Goal: Communication & Community: Ask a question

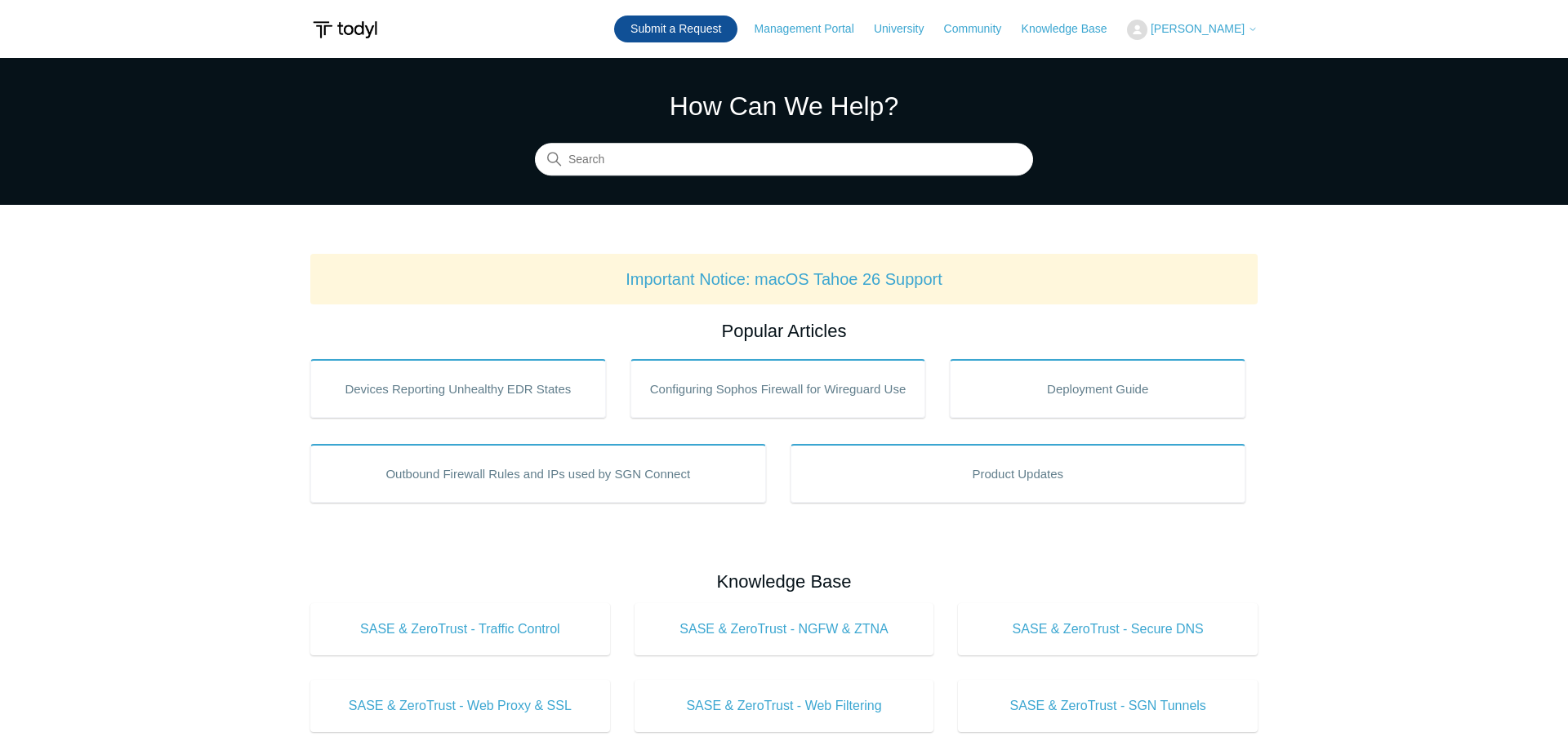
click at [706, 41] on link "Submit a Request" at bounding box center [675, 29] width 124 height 27
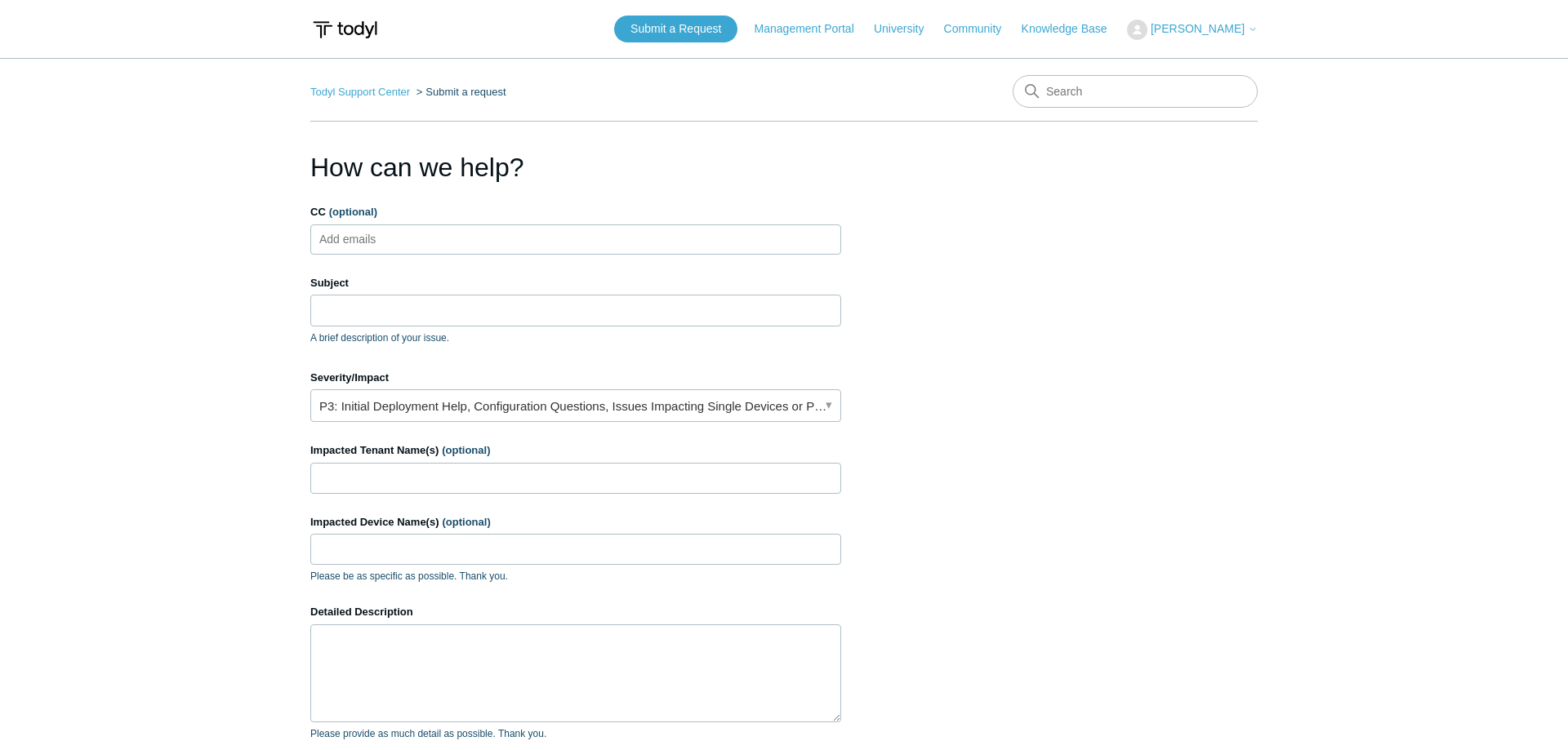
click at [506, 234] on ul "Add emails" at bounding box center [576, 240] width 531 height 30
click at [501, 235] on ul "Add emails" at bounding box center [576, 240] width 531 height 30
type input "B"
type input "bill.youngblood2bwist.com"
click at [420, 230] on li "bill.youngblood2bwist.com" at bounding box center [367, 240] width 104 height 20
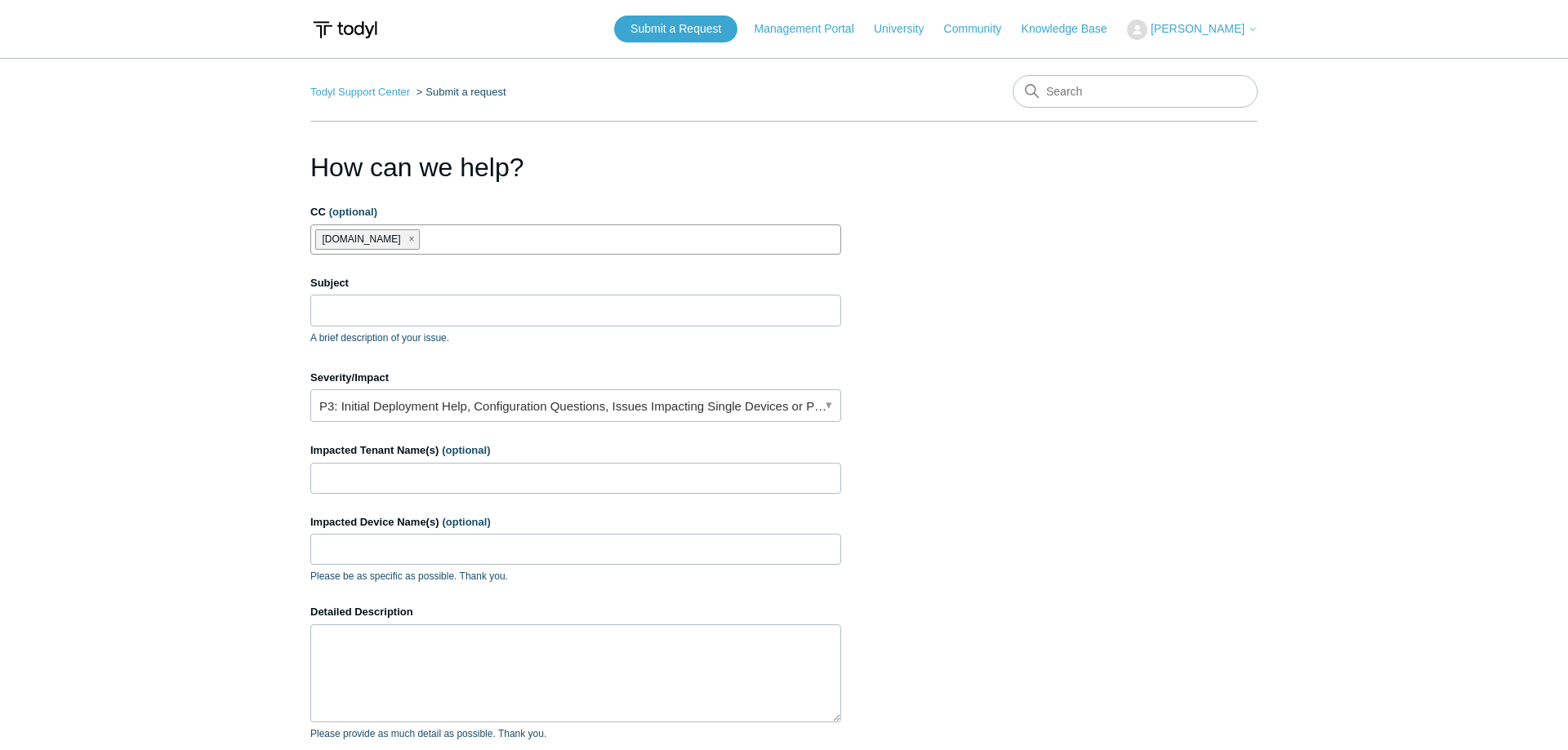
click at [402, 232] on span "bill.youngblood2bwist.com" at bounding box center [362, 239] width 78 height 19
click at [402, 237] on span "bill.youngblood2bwist.com" at bounding box center [362, 239] width 78 height 19
drag, startPoint x: 320, startPoint y: 235, endPoint x: 387, endPoint y: 247, distance: 68.1
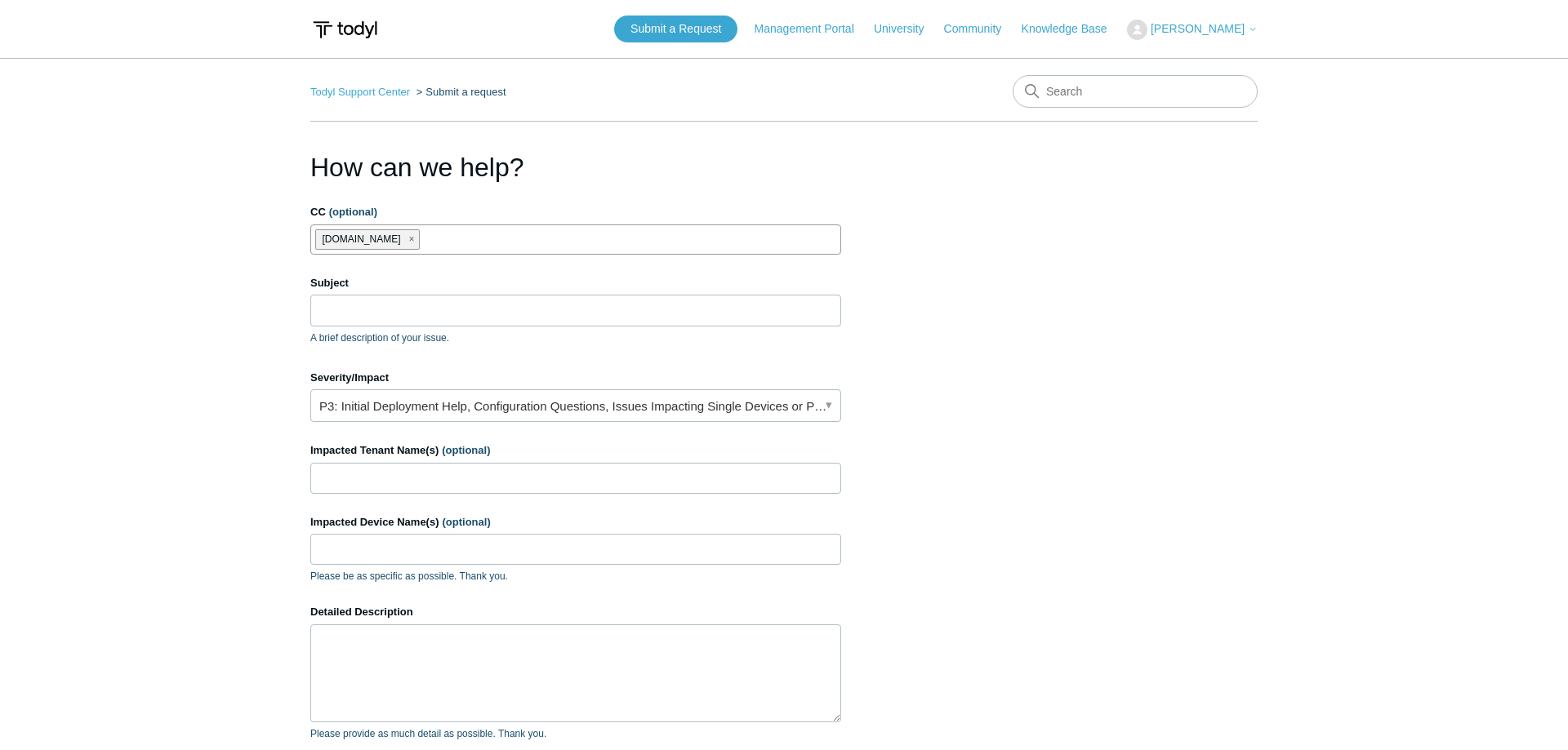
click at [387, 247] on li "bill.youngblood2bwist.com" at bounding box center [367, 240] width 104 height 20
copy li "bill.youngblood"
click at [415, 232] on span "close" at bounding box center [412, 239] width 6 height 19
paste input "bill.youngblood"
type input "bill.youngblood"
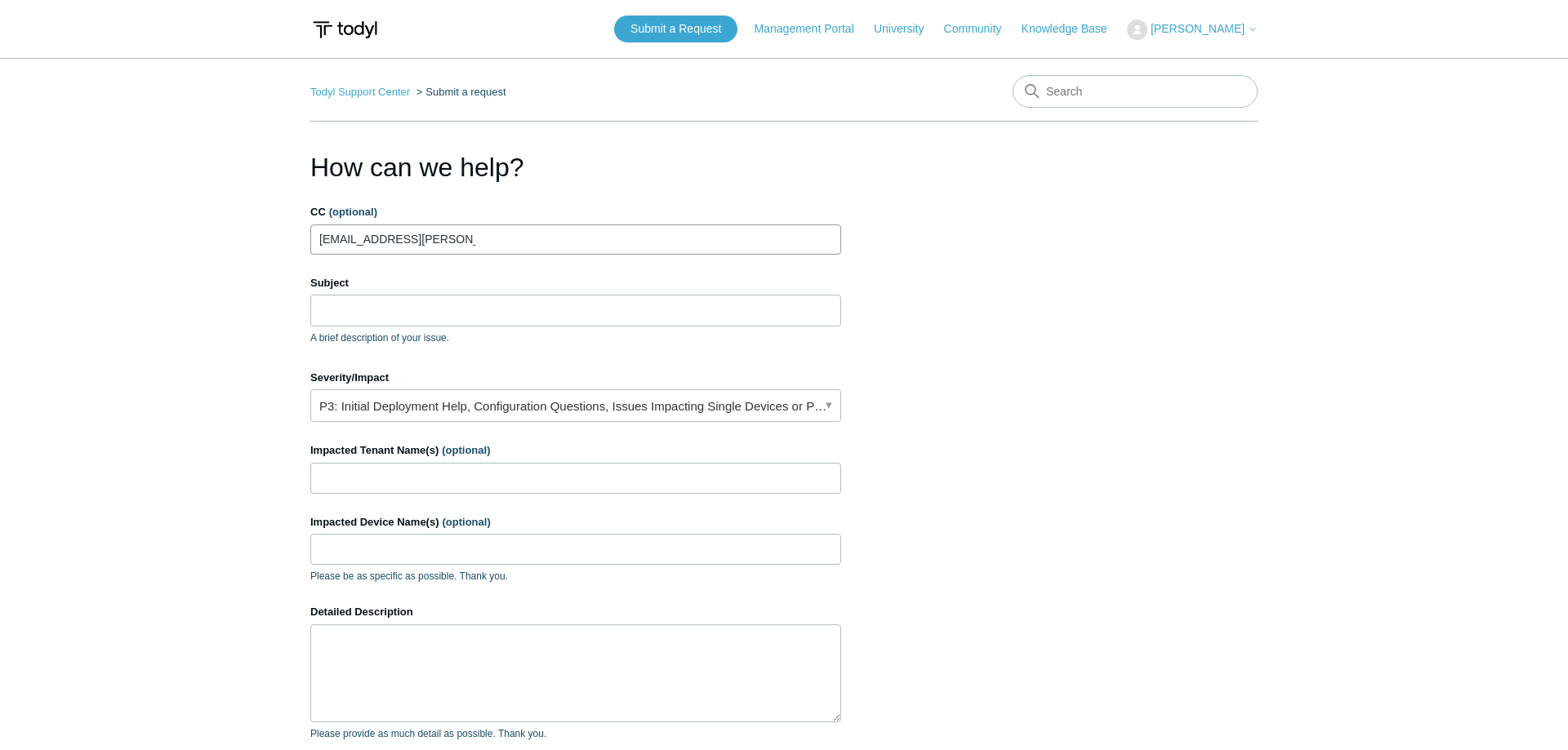
type input "bill.youngblood@bwist.com"
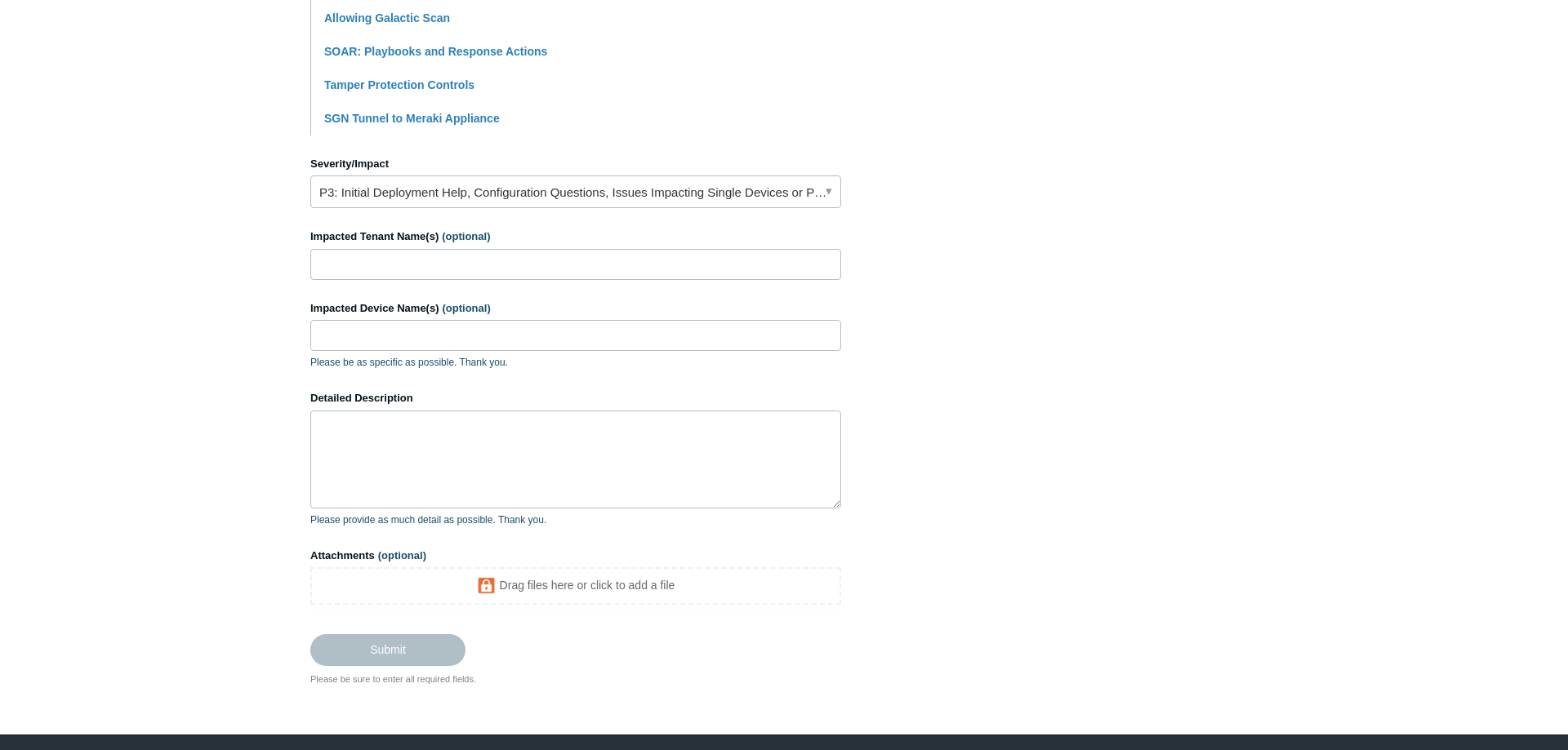
scroll to position [579, 0]
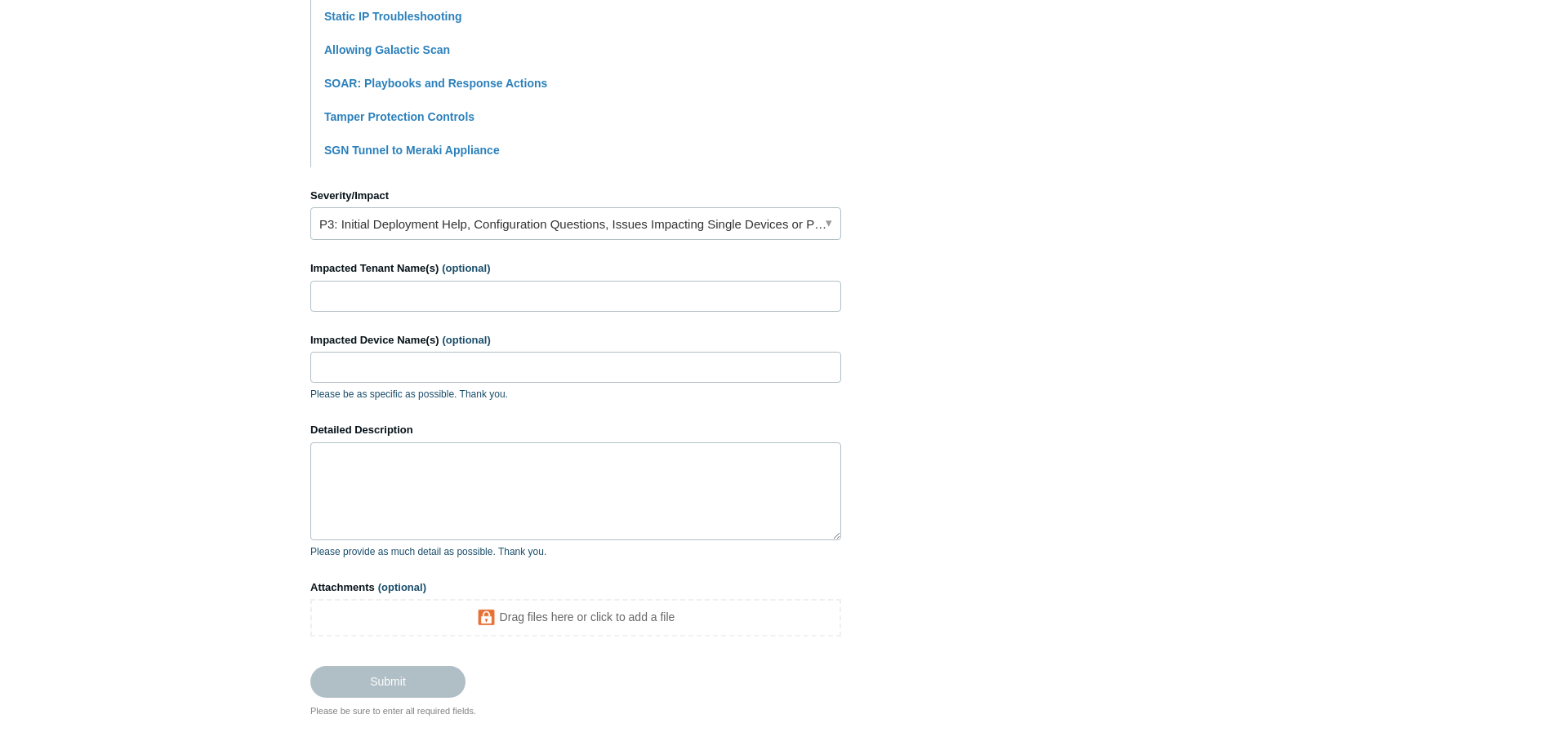
type input "Cannot change license groups after update"
click at [330, 293] on input "Impacted Tenant Name(s) (optional)" at bounding box center [576, 296] width 531 height 31
click at [345, 225] on link "P3: Initial Deployment Help, Configuration Questions, Issues Impacting Single D…" at bounding box center [576, 224] width 531 height 33
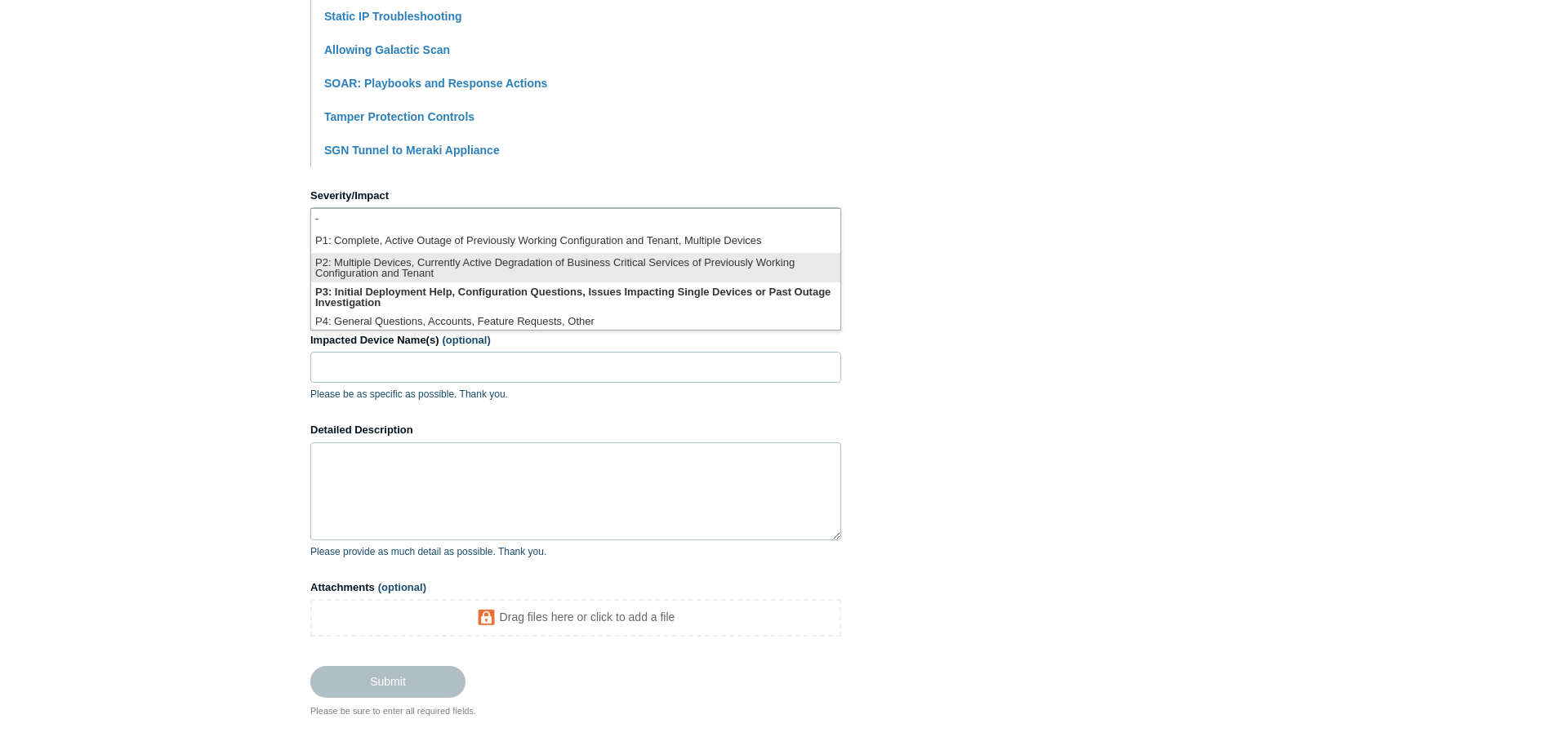
click at [356, 262] on li "P2: Multiple Devices, Currently Active Degradation of Business Critical Service…" at bounding box center [575, 268] width 529 height 29
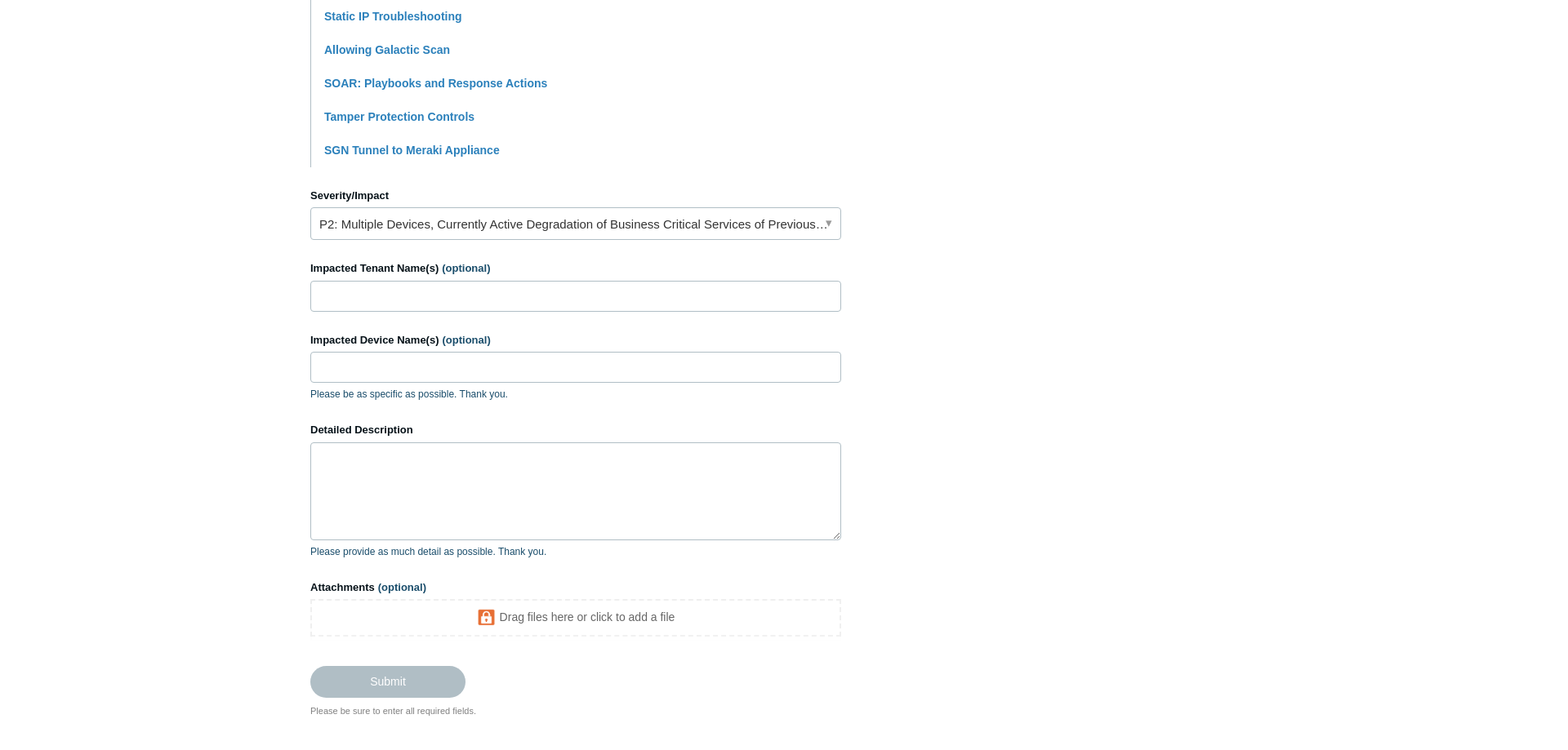
click at [341, 280] on div "Impacted Tenant Name(s) (optional)" at bounding box center [576, 285] width 531 height 52
click at [343, 283] on input "Impacted Tenant Name(s) (optional)" at bounding box center [576, 296] width 531 height 31
click at [355, 470] on textarea "Detailed Description" at bounding box center [576, 491] width 531 height 98
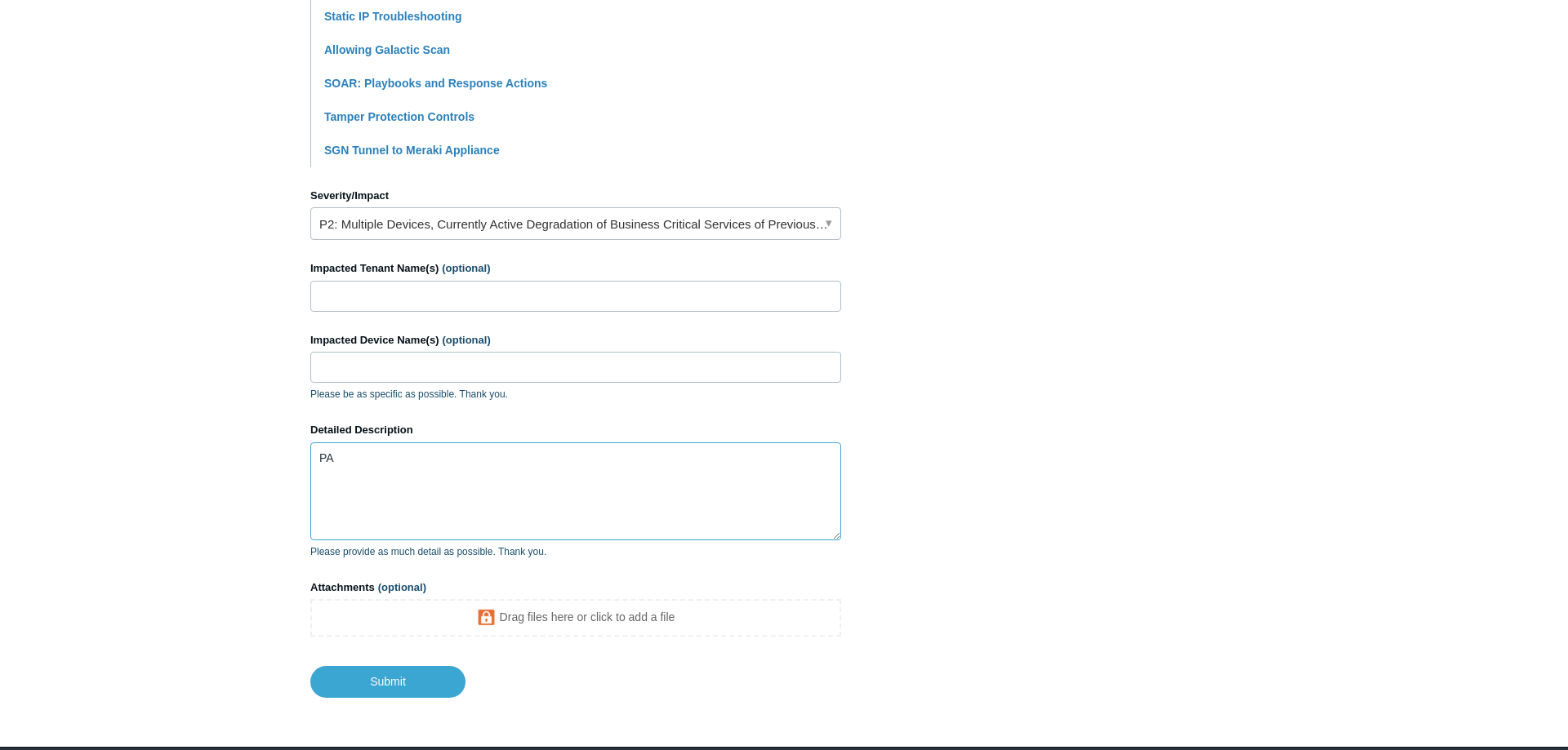
type textarea "P"
click at [578, 456] on textarea "Experiencing issues related to re configuring lk" at bounding box center [576, 491] width 531 height 98
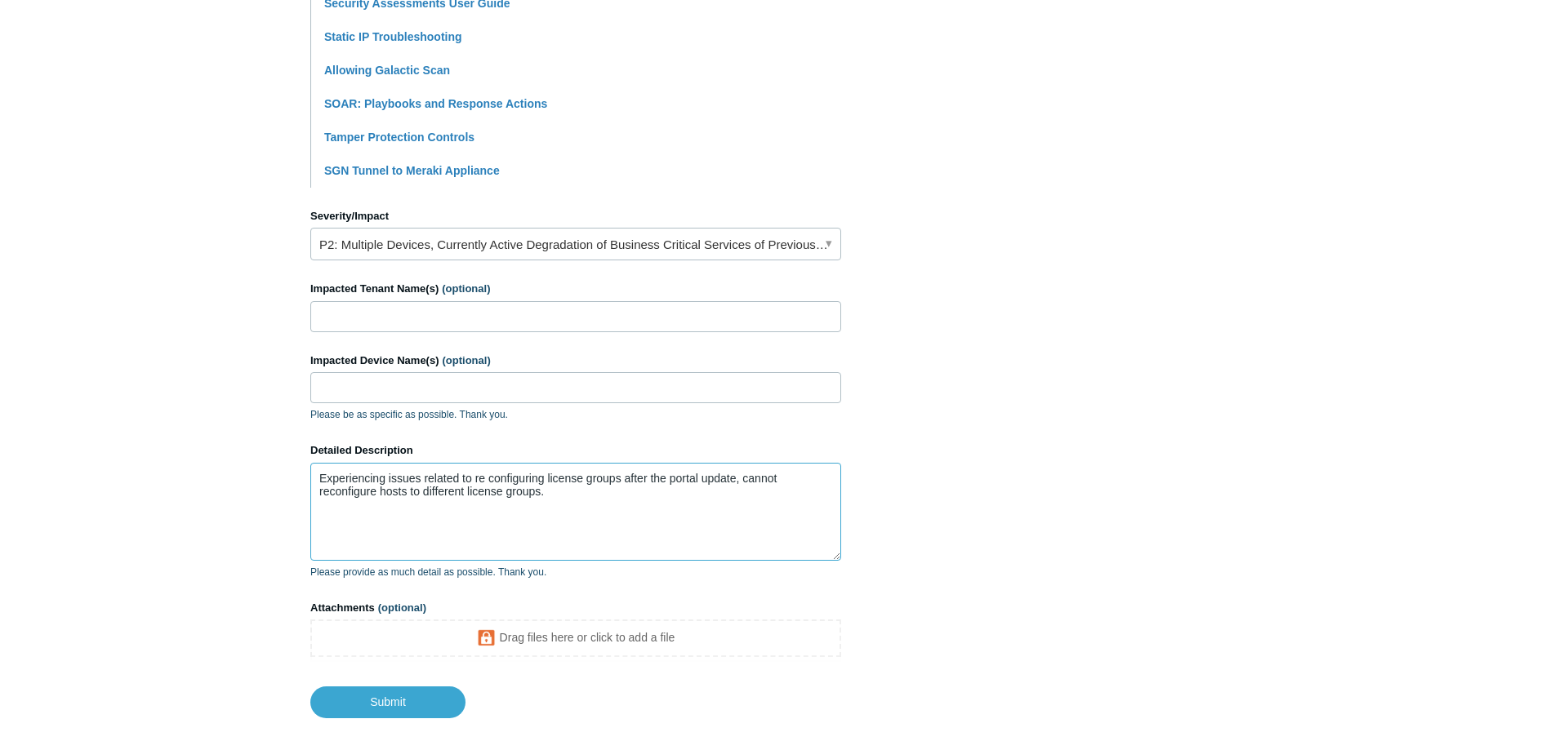
scroll to position [0, 0]
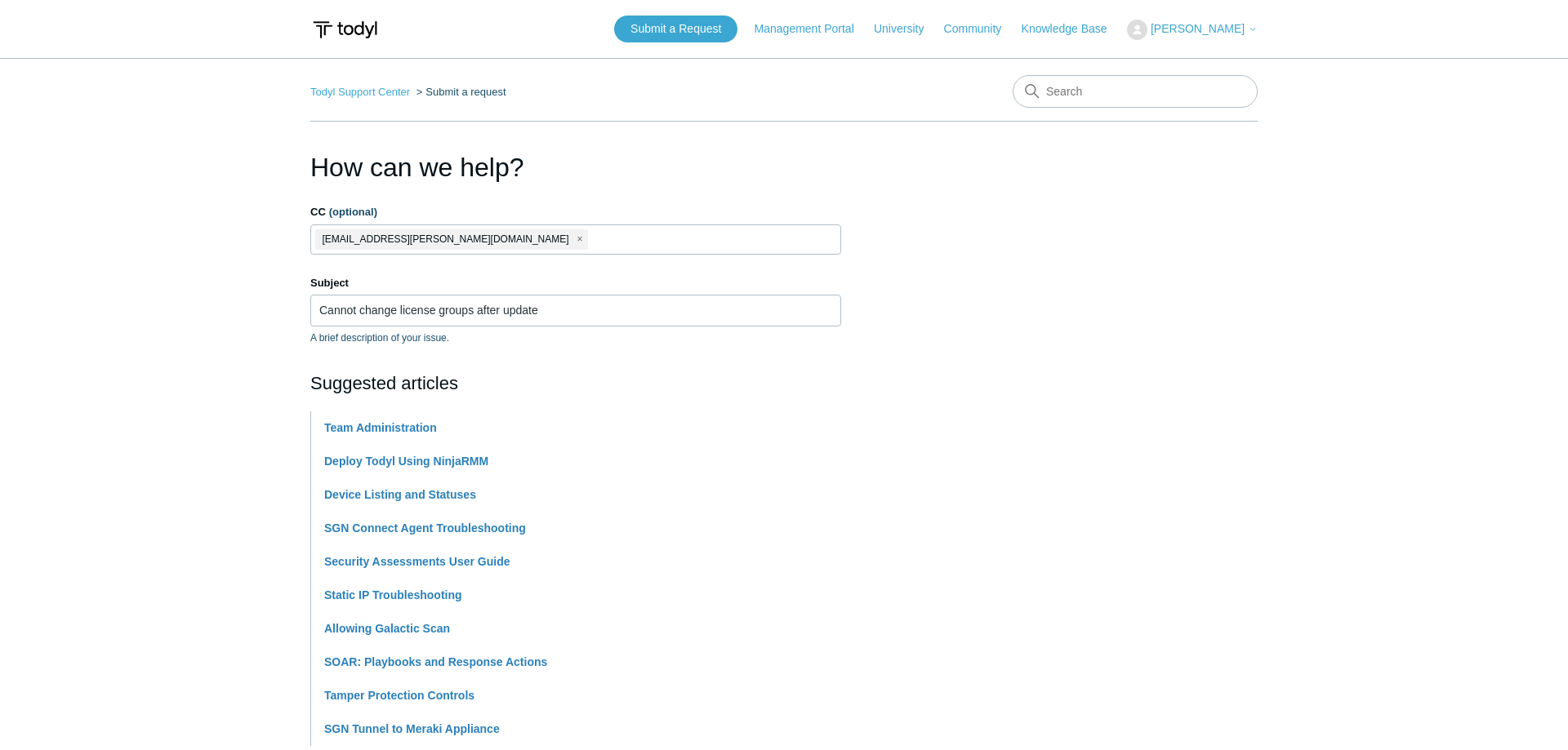
type textarea "Experiencing issues related to re configuring license groups after the portal u…"
click at [765, 231] on ul "bill.youngblood@bwist.com" at bounding box center [576, 240] width 531 height 30
type input "bill.youngblood@bwsit.com"
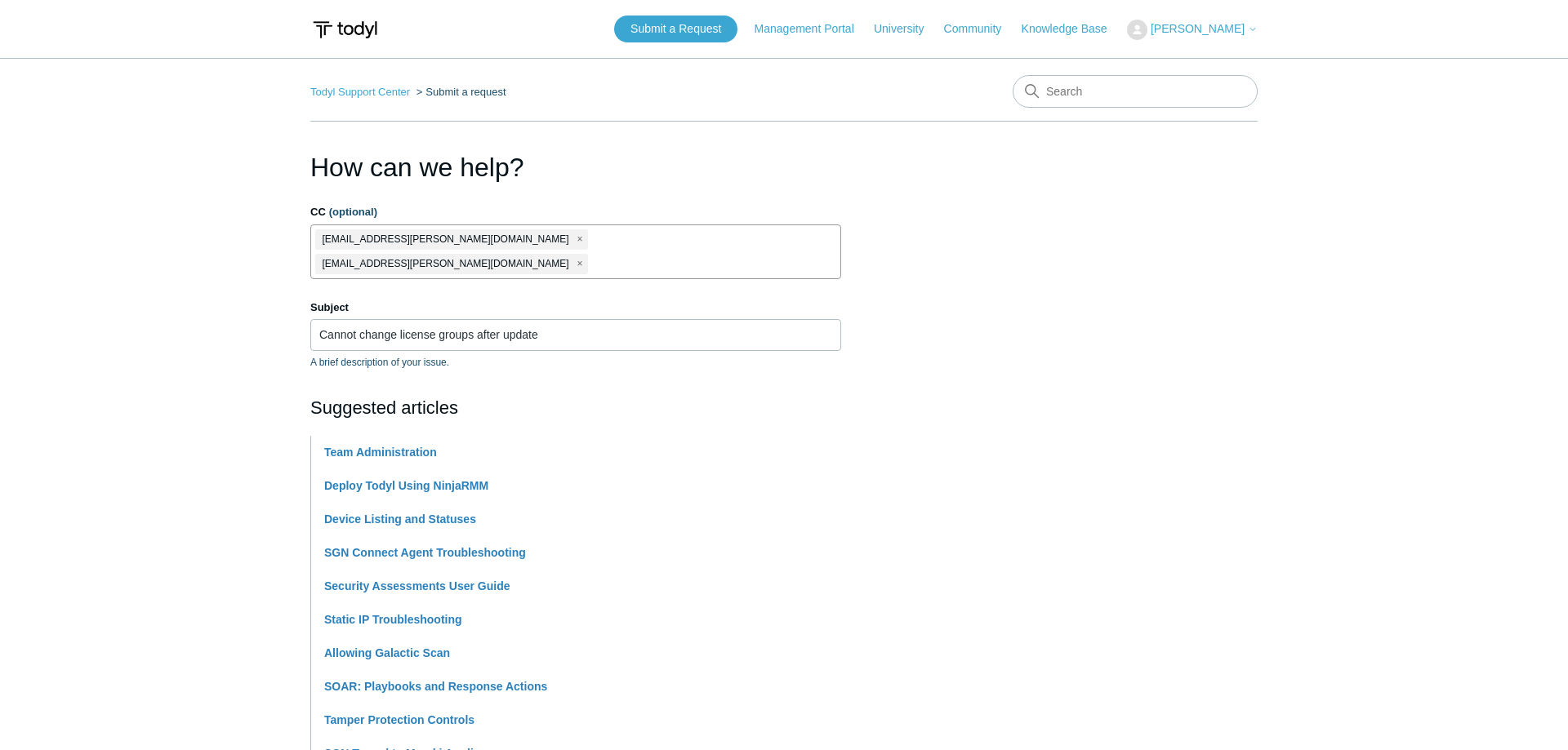
click at [578, 237] on span "close" at bounding box center [581, 239] width 6 height 19
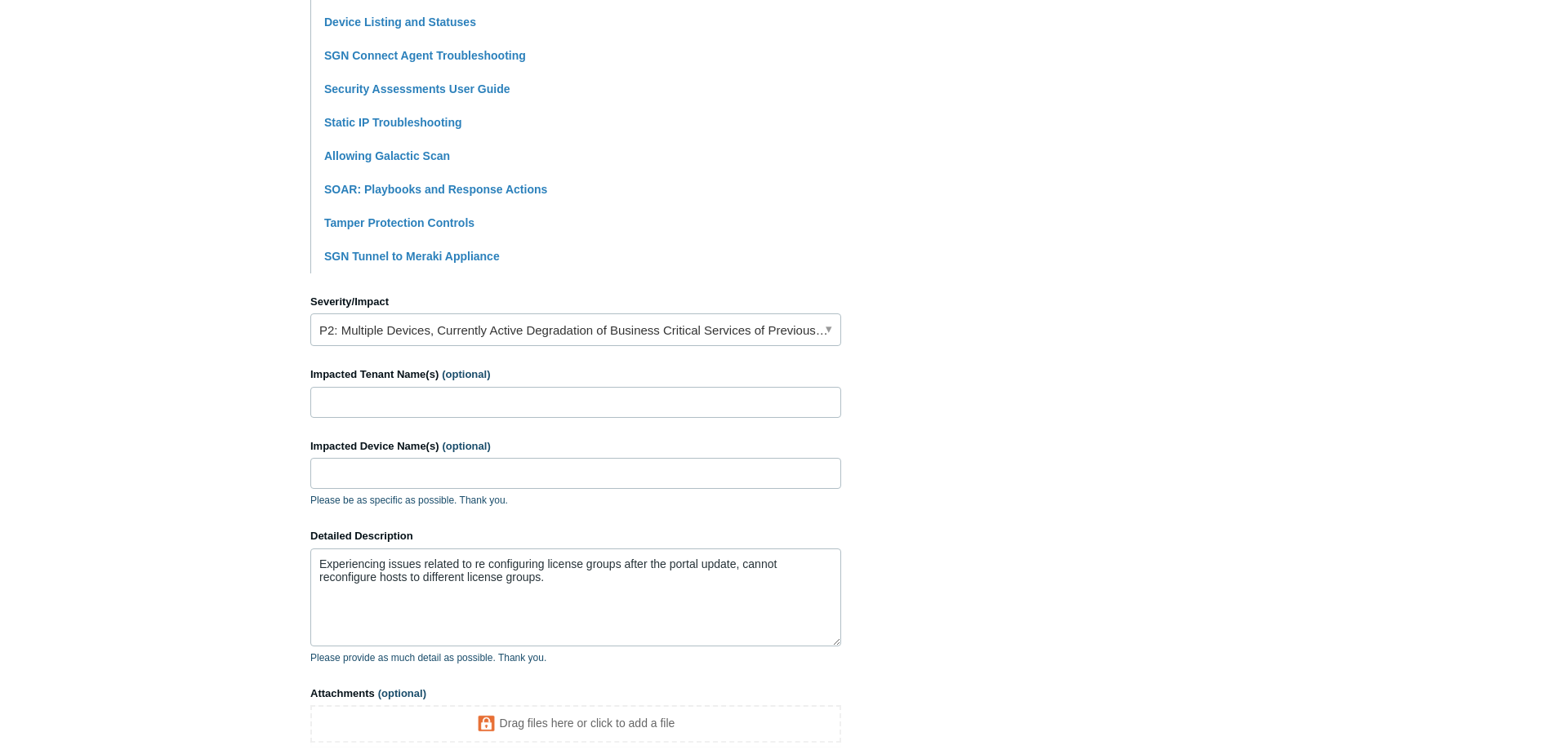
scroll to position [642, 0]
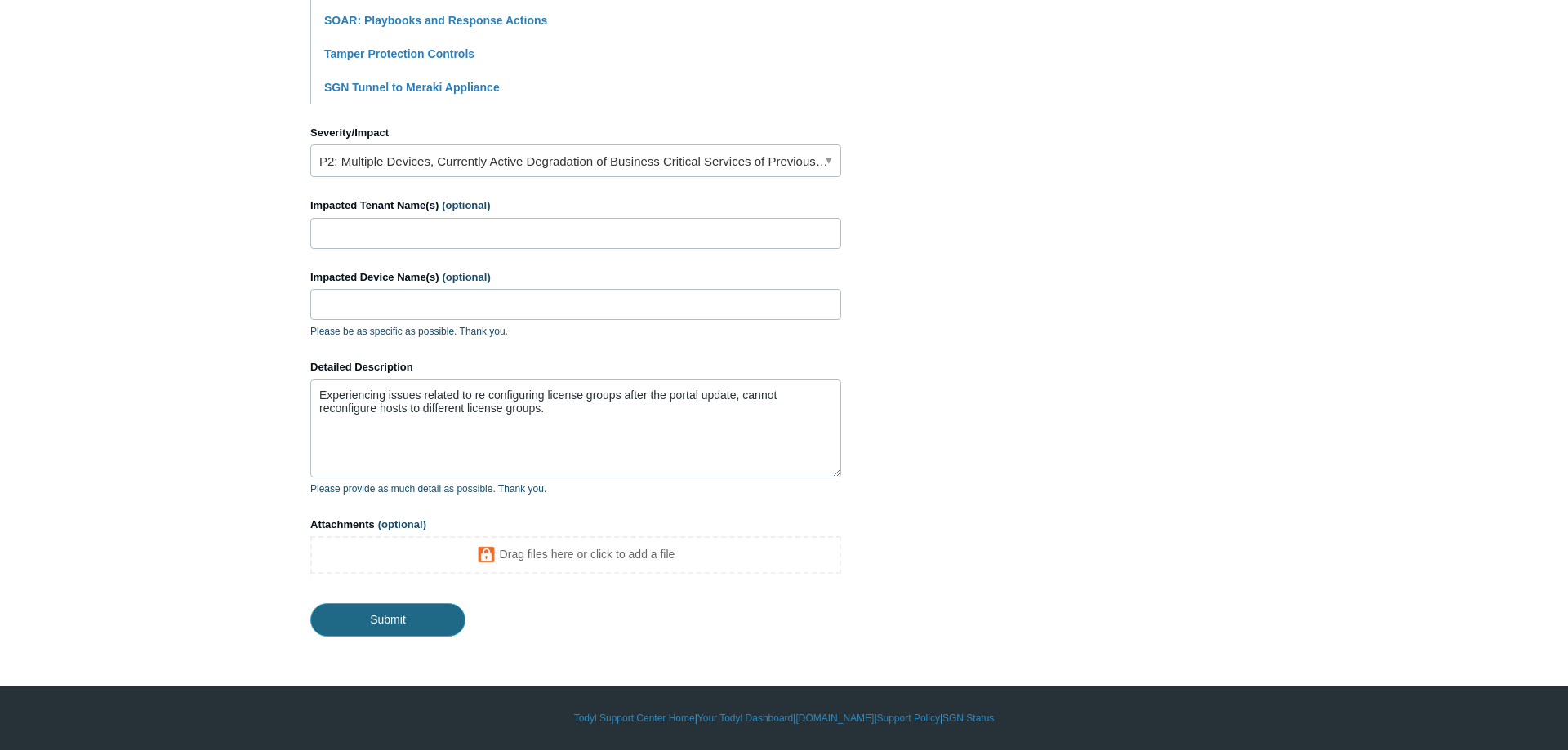
click at [437, 614] on input "Submit" at bounding box center [388, 619] width 155 height 33
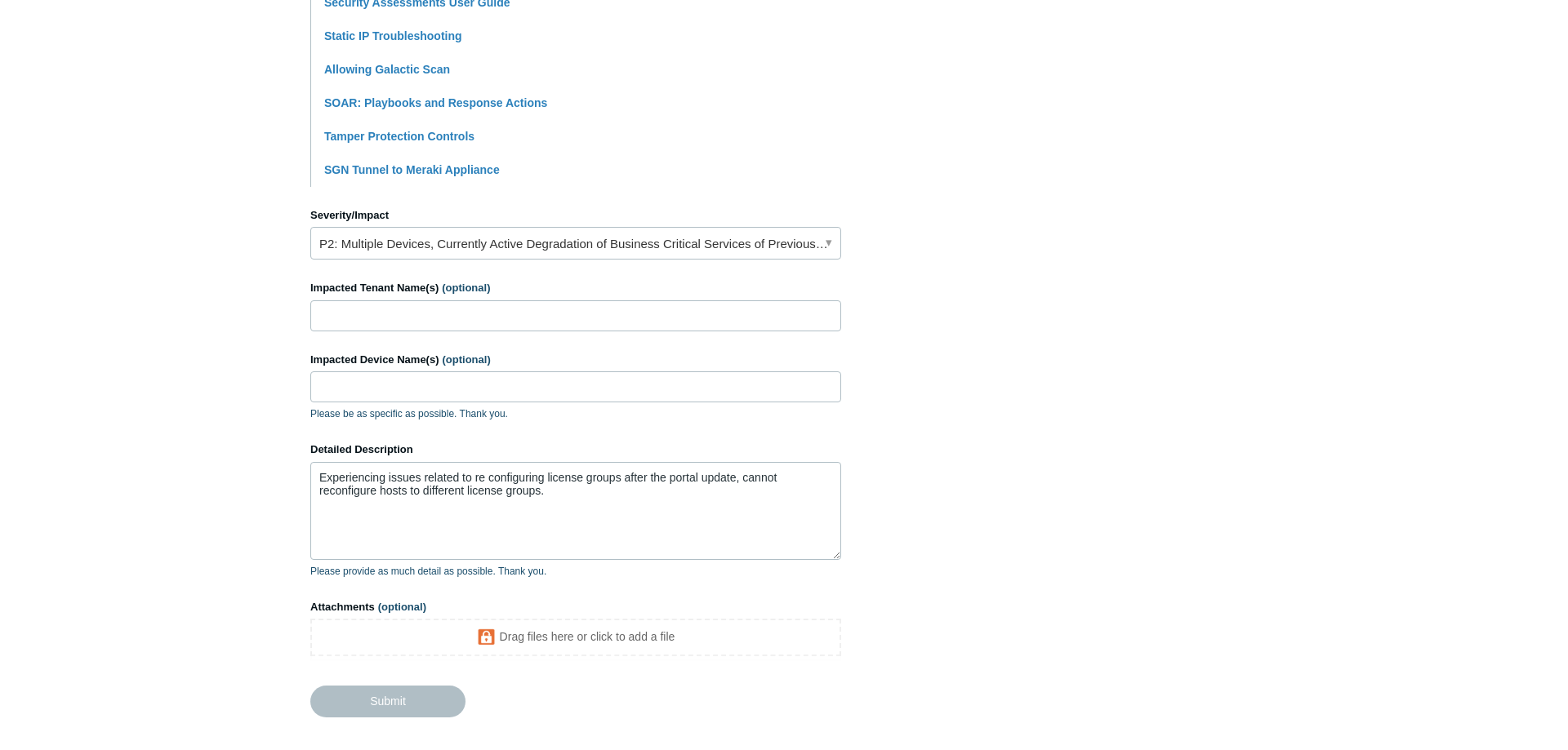
scroll to position [558, 0]
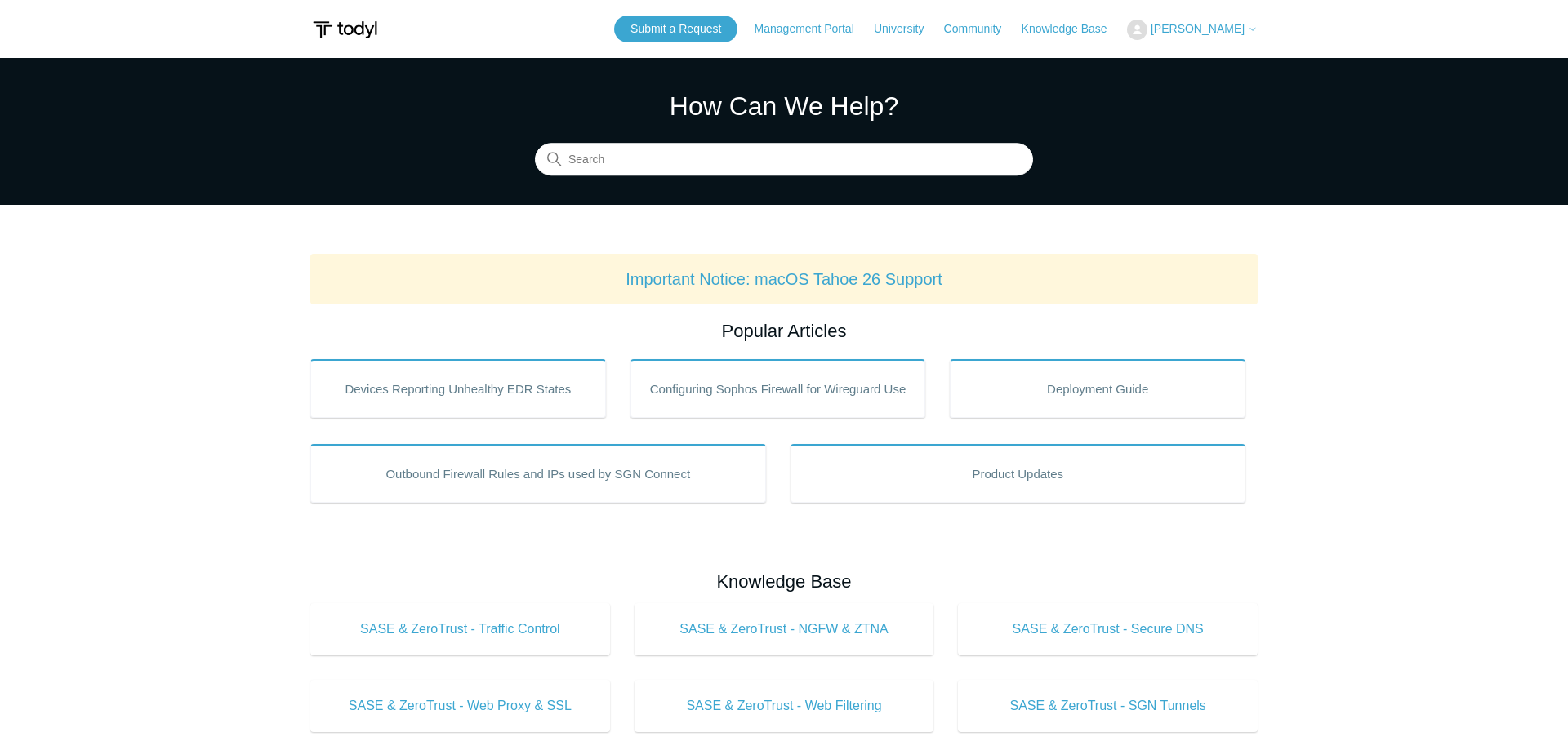
click at [1220, 27] on span "[PERSON_NAME]" at bounding box center [1198, 28] width 94 height 13
click at [1240, 63] on link "My Support Requests" at bounding box center [1207, 63] width 159 height 28
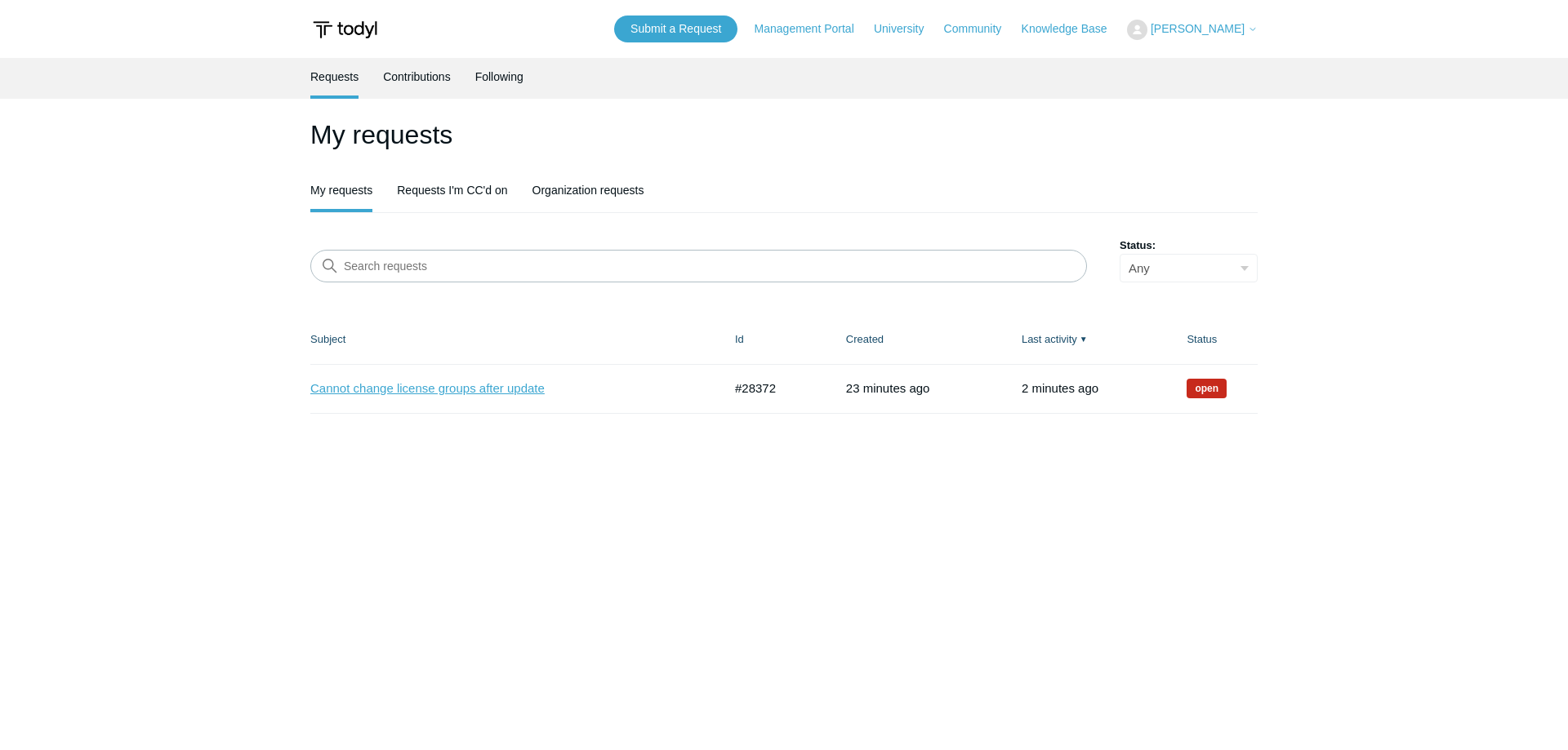
click at [532, 391] on link "Cannot change license groups after update" at bounding box center [505, 389] width 388 height 19
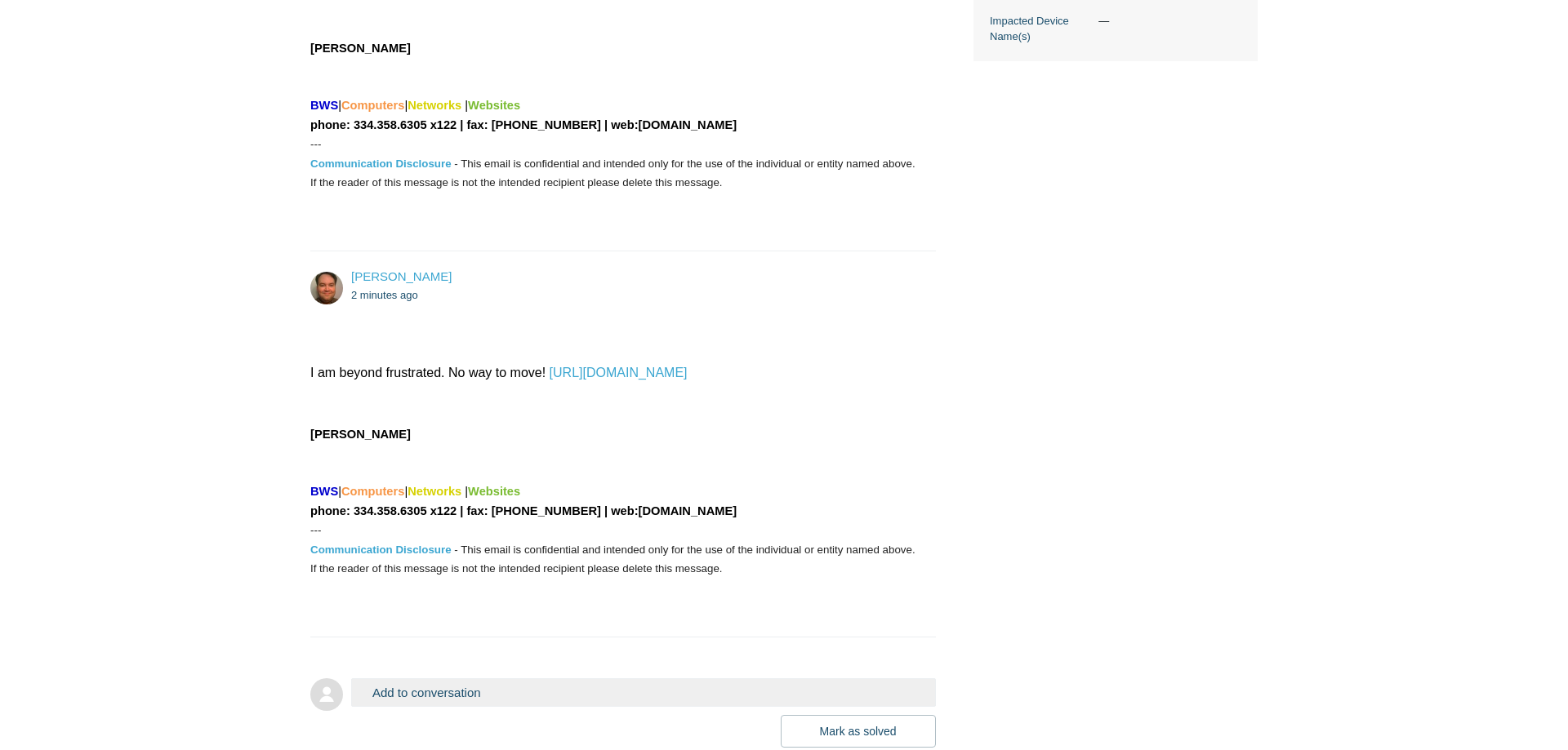
scroll to position [833, 0]
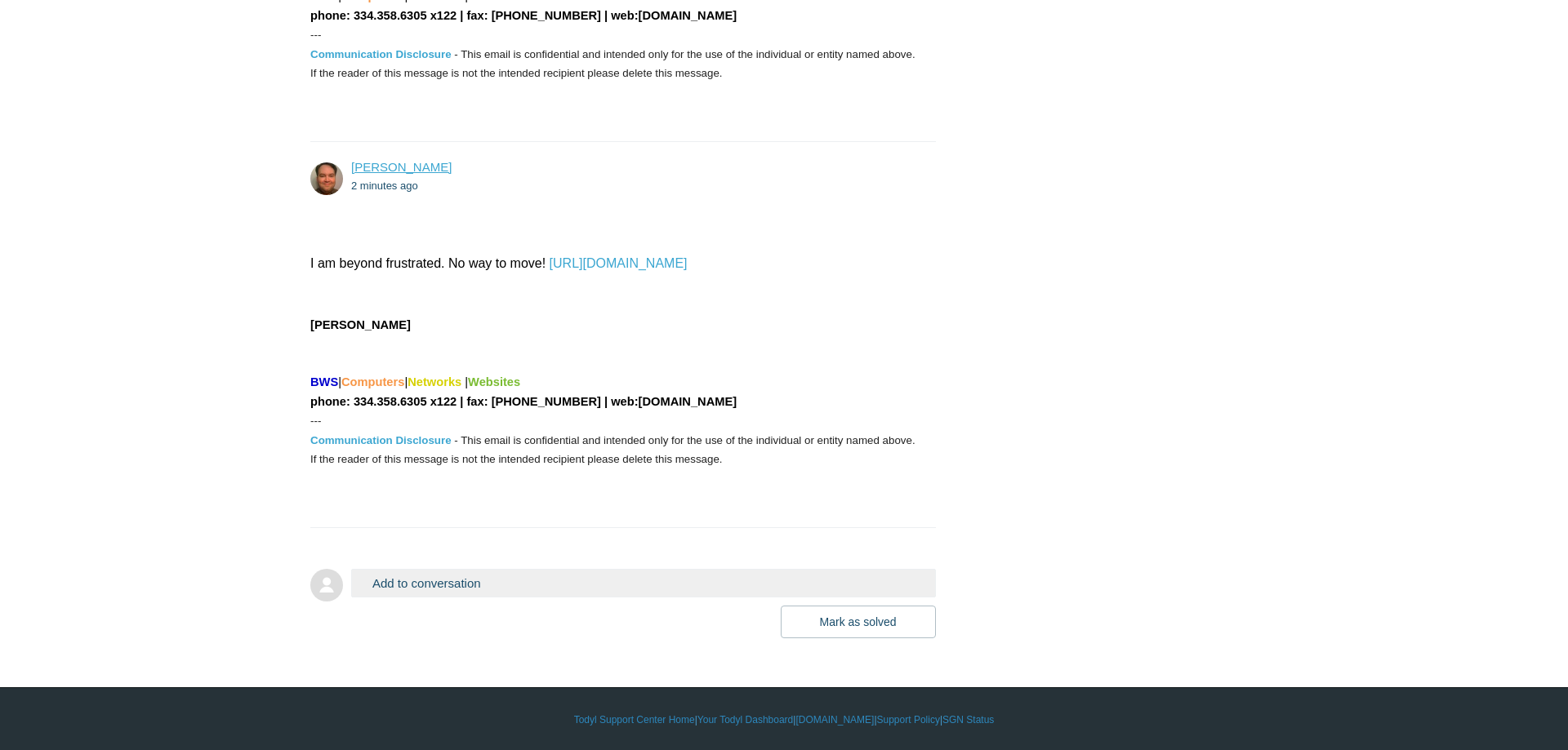
click at [393, 164] on link "[PERSON_NAME]" at bounding box center [401, 167] width 100 height 14
